Goal: Task Accomplishment & Management: Use online tool/utility

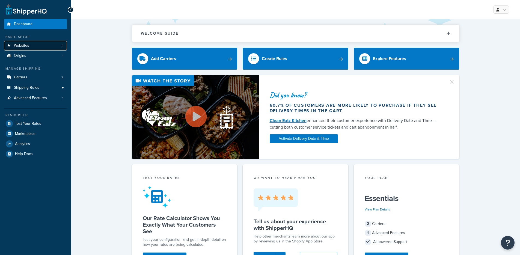
click at [38, 45] on link "Websites 1" at bounding box center [35, 46] width 63 height 10
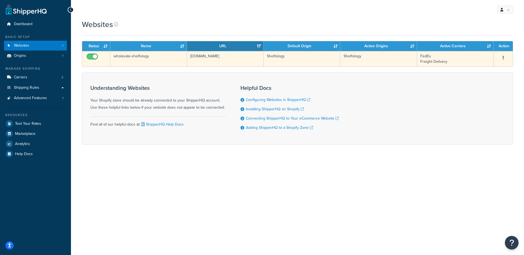
click at [212, 61] on td "wholesale-shelfology.myshopify.com" at bounding box center [225, 59] width 77 height 16
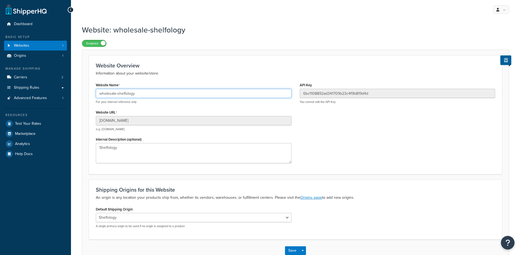
click at [131, 94] on input "wholesale-shelfology" at bounding box center [194, 93] width 196 height 9
click at [140, 94] on input "wholesale-shelfology" at bounding box center [194, 93] width 196 height 9
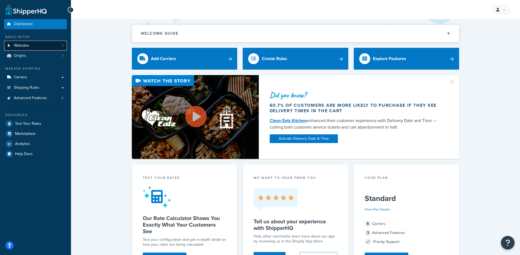
click at [26, 50] on link "Websites 1" at bounding box center [35, 46] width 63 height 10
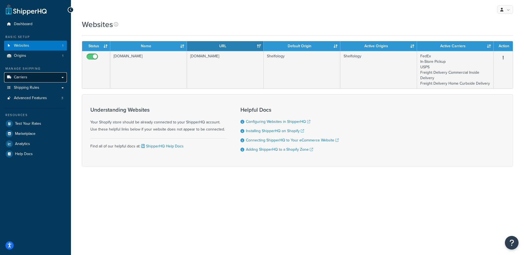
click at [46, 74] on link "Carriers" at bounding box center [35, 77] width 63 height 10
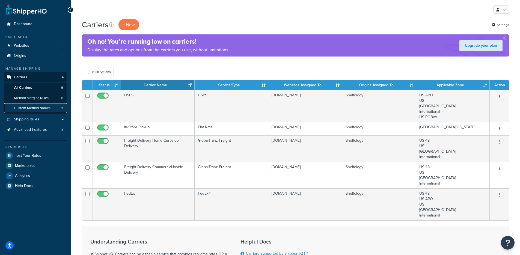
click at [39, 110] on span "Custom Method Names" at bounding box center [32, 108] width 36 height 5
click at [37, 119] on span "Shipping Rules" at bounding box center [26, 119] width 25 height 5
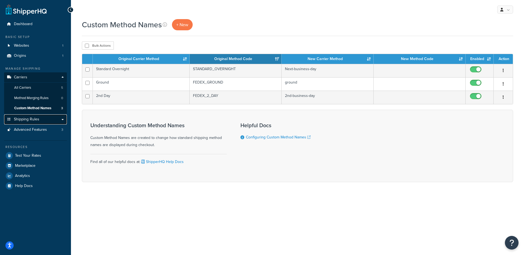
click at [42, 120] on link "Shipping Rules" at bounding box center [35, 119] width 63 height 10
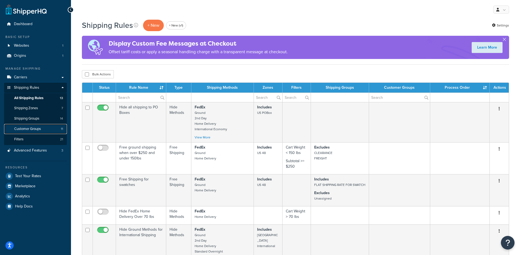
click at [40, 130] on span "Customer Groups" at bounding box center [27, 129] width 27 height 5
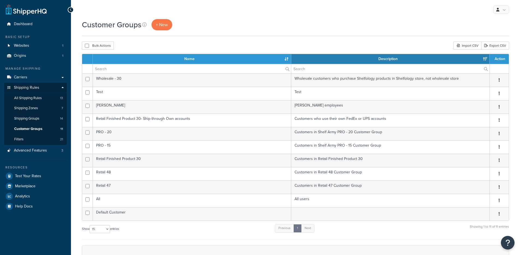
select select "15"
click at [43, 46] on link "Websites 1" at bounding box center [35, 46] width 63 height 10
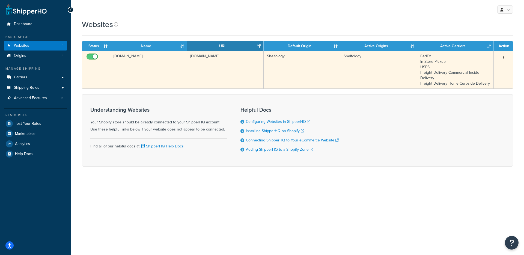
click at [153, 64] on td "[DOMAIN_NAME]" at bounding box center [148, 69] width 77 height 37
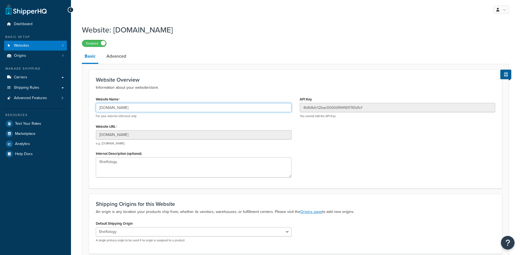
click at [127, 105] on input "b6bbc9-08.myshopify.com" at bounding box center [194, 107] width 196 height 9
click at [30, 125] on span "Test Your Rates" at bounding box center [28, 123] width 26 height 5
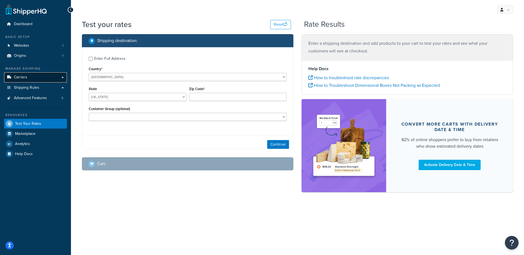
click at [47, 79] on link "Carriers" at bounding box center [35, 77] width 63 height 10
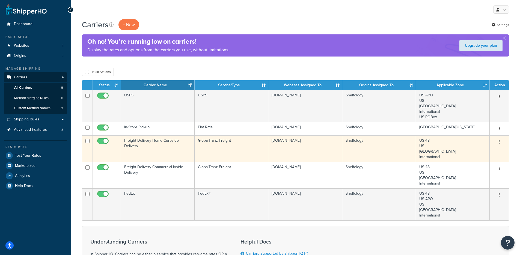
click at [163, 146] on td "Freight Delivery Home Curbside Delivery" at bounding box center [158, 148] width 74 height 26
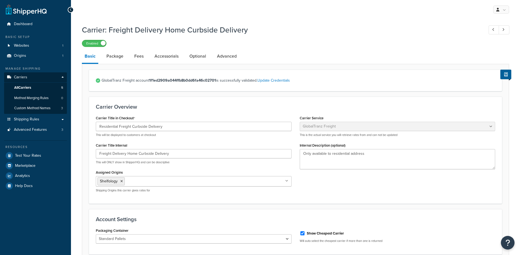
select select "globaltranzFreight"
click at [223, 59] on link "Advanced" at bounding box center [226, 56] width 25 height 13
select select "false"
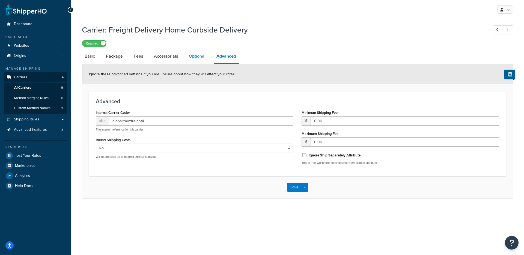
click at [195, 57] on link "Optional" at bounding box center [197, 56] width 22 height 13
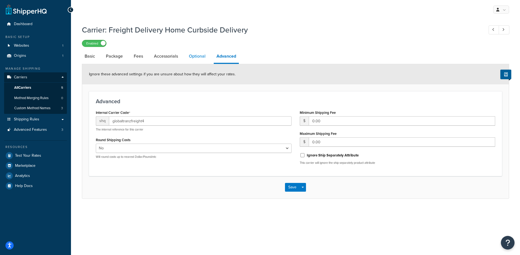
select select "70"
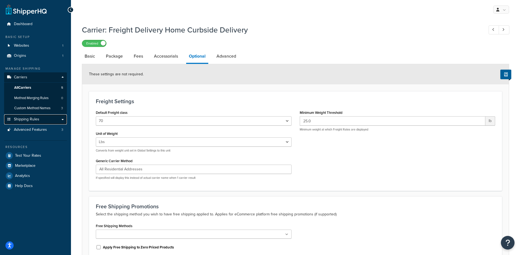
click at [38, 119] on span "Shipping Rules" at bounding box center [26, 119] width 25 height 5
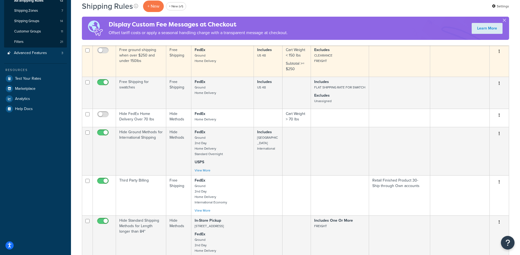
scroll to position [103, 0]
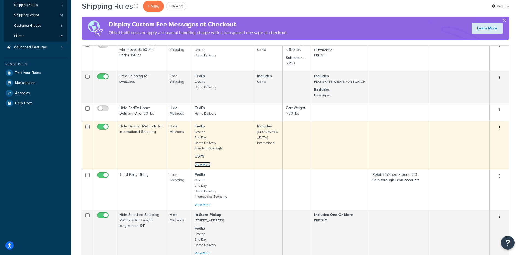
click at [198, 165] on link "View More" at bounding box center [202, 164] width 16 height 5
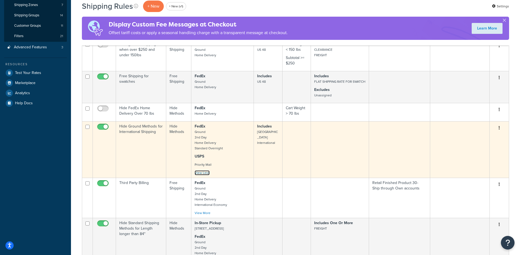
scroll to position [154, 0]
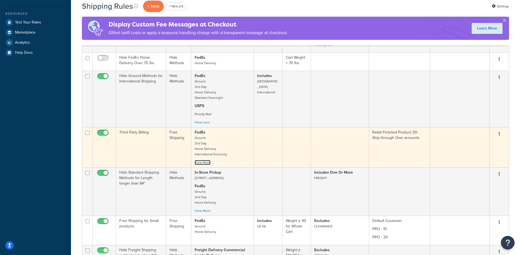
click at [200, 163] on link "View More" at bounding box center [202, 162] width 16 height 5
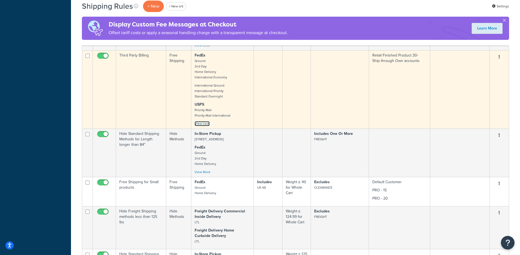
scroll to position [232, 0]
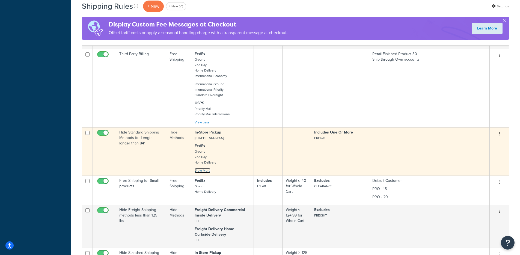
click at [200, 172] on link "View More" at bounding box center [202, 170] width 16 height 5
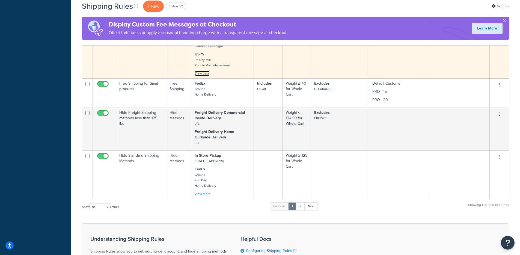
scroll to position [374, 0]
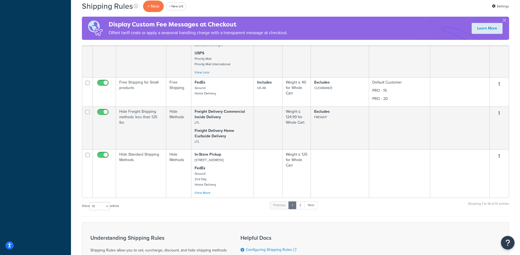
click at [107, 210] on div "Show 10 15 25 50 100 1000 entries" at bounding box center [100, 206] width 37 height 12
click at [107, 208] on select "10 15 25 50 100 1000" at bounding box center [99, 206] width 20 height 8
select select "1000"
click at [90, 202] on select "10 15 25 50 100 1000" at bounding box center [99, 206] width 20 height 8
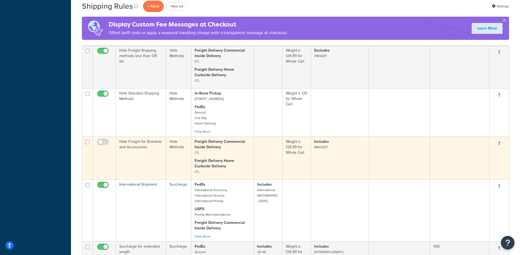
scroll to position [344, 0]
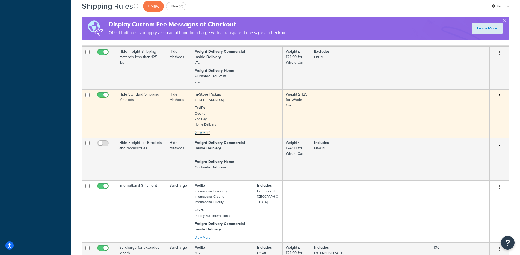
click at [203, 131] on link "View More" at bounding box center [202, 132] width 16 height 5
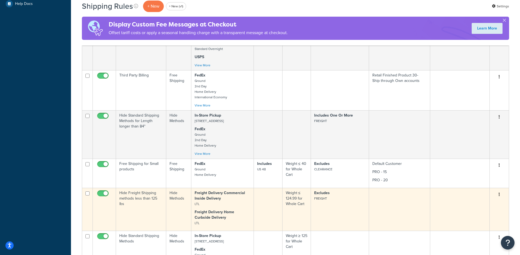
scroll to position [202, 0]
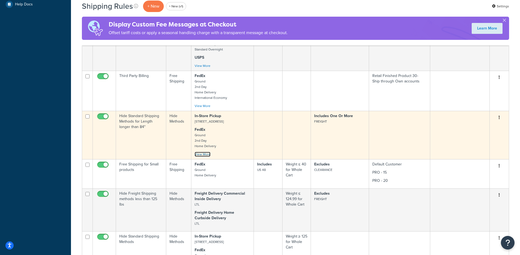
click at [203, 153] on link "View More" at bounding box center [202, 154] width 16 height 5
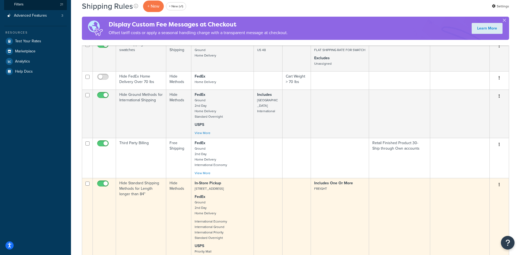
scroll to position [133, 0]
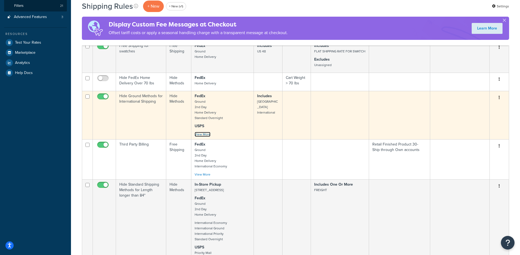
click at [204, 134] on link "View More" at bounding box center [202, 134] width 16 height 5
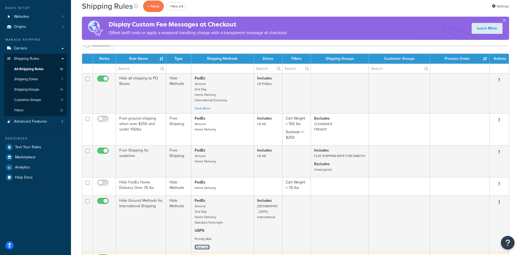
scroll to position [24, 0]
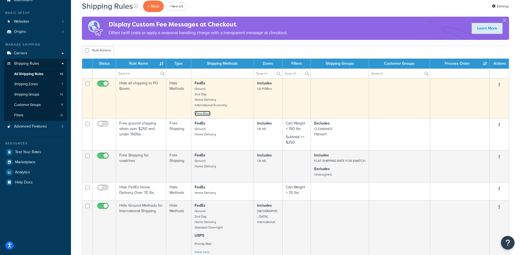
click at [203, 115] on link "View More" at bounding box center [202, 113] width 16 height 5
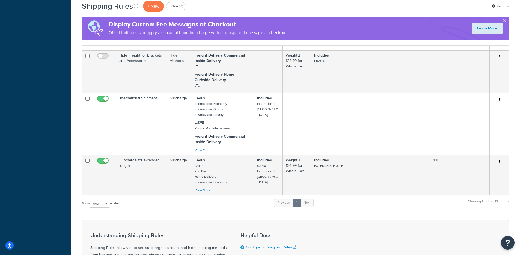
scroll to position [606, 0]
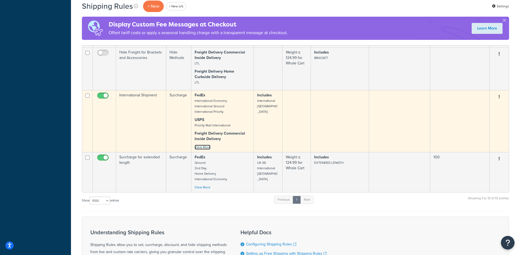
click at [197, 145] on link "View More" at bounding box center [202, 147] width 16 height 5
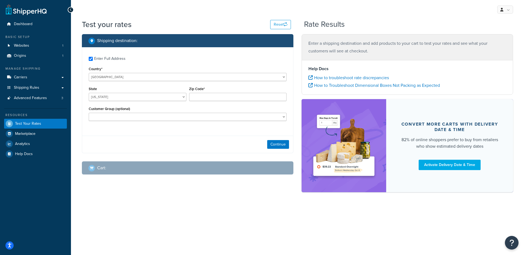
checkbox input "true"
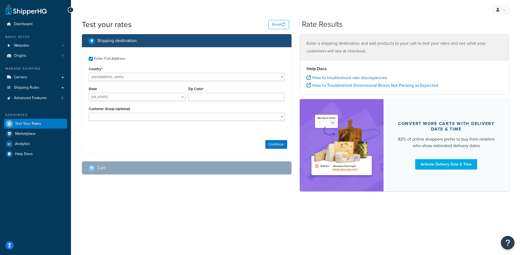
type input "J7R 1X9"
select select "CA"
select select
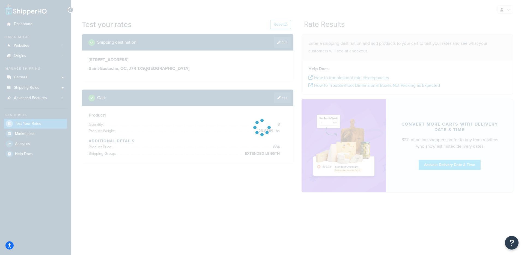
type input "AL"
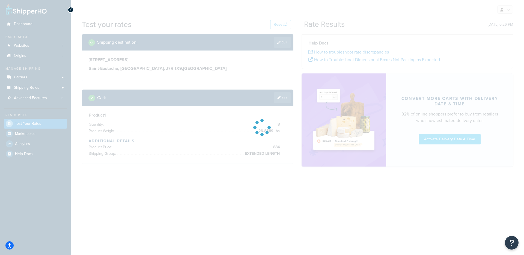
type input "QC"
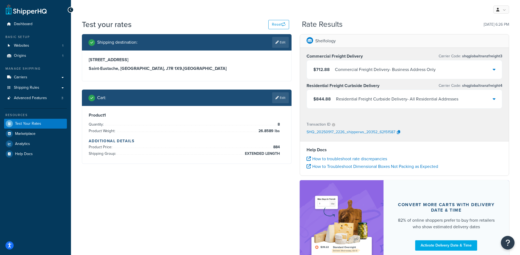
click at [292, 45] on div "Shipping destination : Edit 123 Rue Saint-Louis Saint-Eustache, Quebec, J7R 1X9…" at bounding box center [187, 103] width 218 height 138
drag, startPoint x: 285, startPoint y: 45, endPoint x: 278, endPoint y: 51, distance: 9.9
click at [285, 45] on link "Edit" at bounding box center [280, 42] width 17 height 11
select select "CA"
select select "QC"
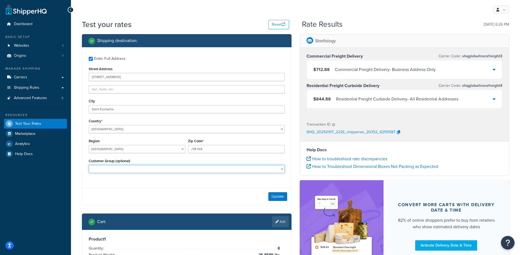
click at [151, 169] on select "Default Customer Fetzer PRO - 15 PRO - 20 Retail 47 Retail 48 Retail Finished P…" at bounding box center [187, 169] width 196 height 8
click at [270, 199] on button "Update" at bounding box center [277, 196] width 19 height 9
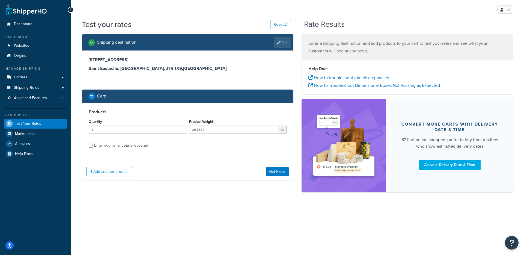
select select "CA"
select select "QC"
checkbox input "true"
type input "8"
type input "26.8589"
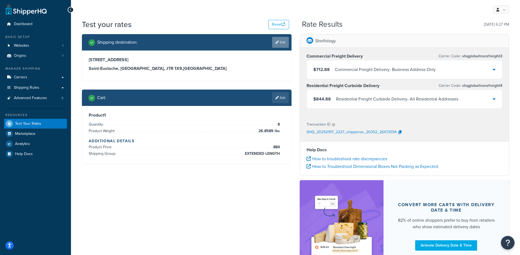
click at [282, 47] on link "Edit" at bounding box center [280, 42] width 17 height 11
select select "CA"
select select "QC"
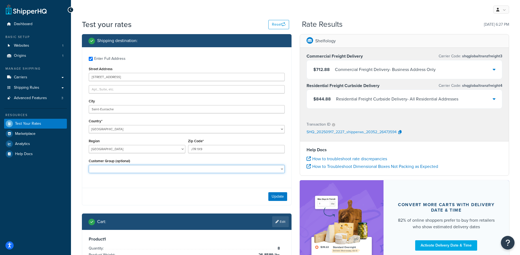
click at [181, 170] on select "Default Customer [PERSON_NAME] PRO - 15 PRO - 20 Retail 47 Retail 48 Retail Fin…" at bounding box center [187, 169] width 196 height 8
click at [285, 198] on button "Update" at bounding box center [277, 196] width 19 height 9
